Goal: Check status: Check status

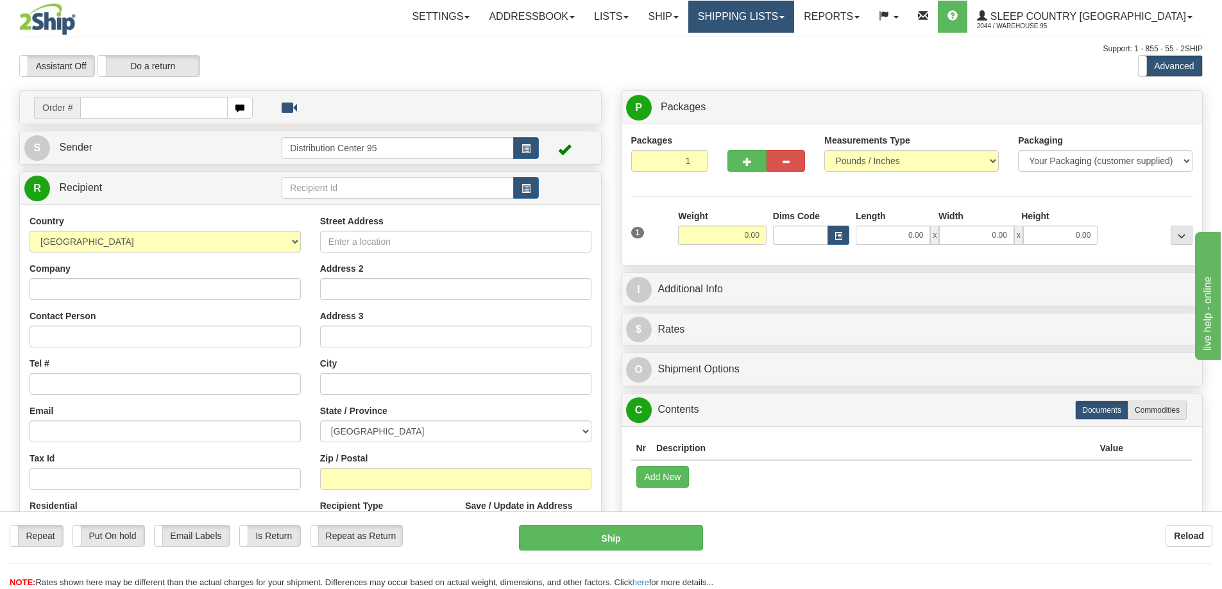
click at [774, 12] on link "Shipping lists" at bounding box center [741, 17] width 106 height 32
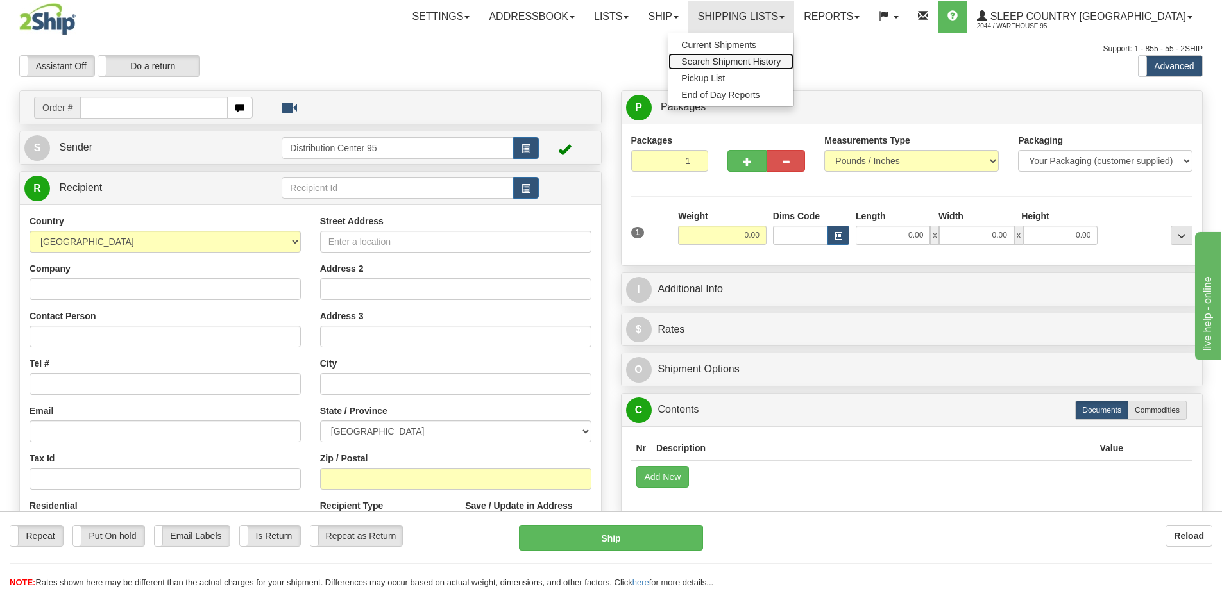
click at [793, 55] on link "Search Shipment History" at bounding box center [730, 61] width 125 height 17
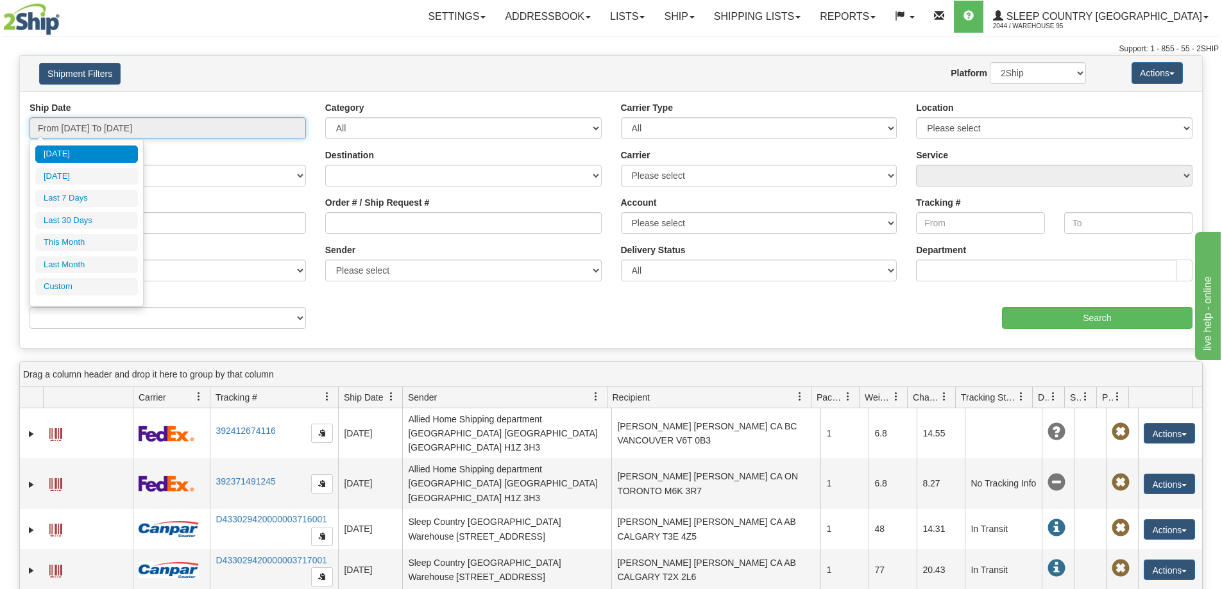
click at [118, 135] on input "From 08/21/2025 To 08/22/2025" at bounding box center [168, 128] width 276 height 22
click at [81, 221] on li "Last 30 Days" at bounding box center [86, 220] width 103 height 17
type input "From 07/24/2025 To 08/22/2025"
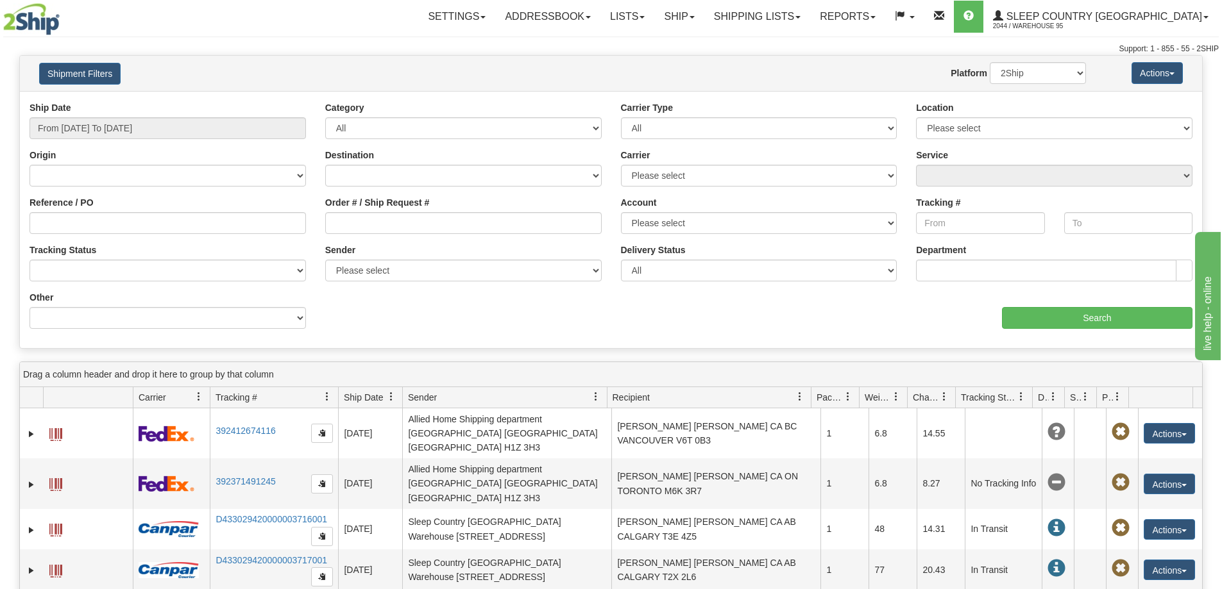
click at [451, 207] on div "Order # / Ship Request #" at bounding box center [463, 215] width 276 height 38
click at [444, 223] on input "Order # / Ship Request #" at bounding box center [463, 223] width 276 height 22
paste input "9002H988254"
type input "9002H988254"
click at [1056, 329] on div "Ship Date From 07/24/2025 To 08/22/2025 Category All Inbound Outbound Carrier T…" at bounding box center [611, 219] width 1182 height 237
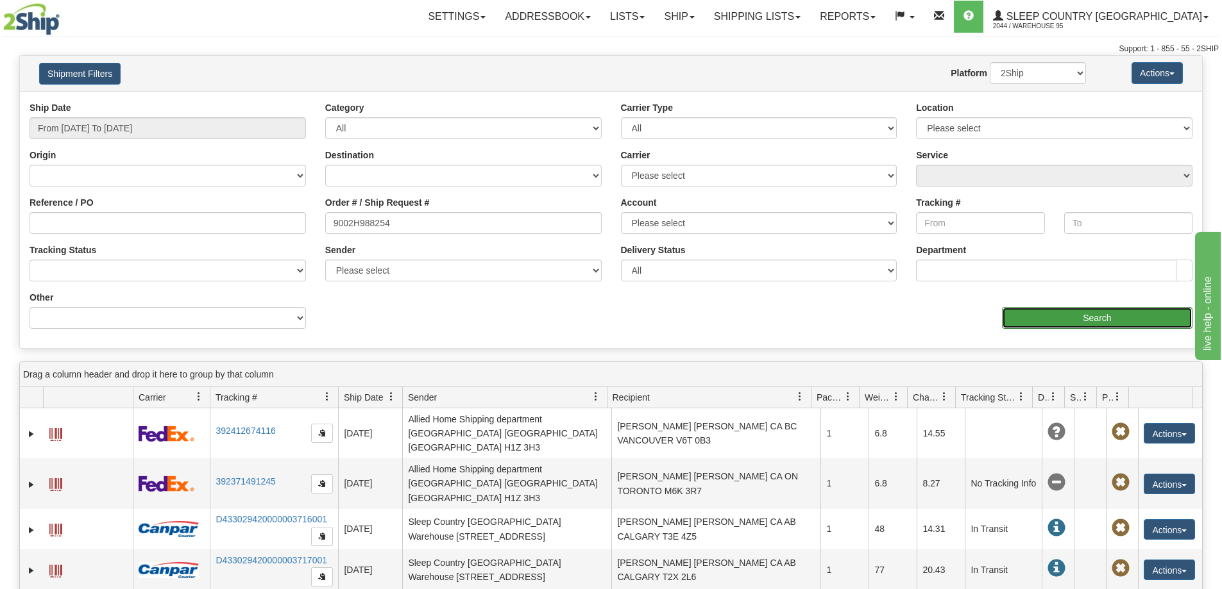
click at [1053, 325] on input "Search" at bounding box center [1097, 318] width 190 height 22
